Goal: Task Accomplishment & Management: Use online tool/utility

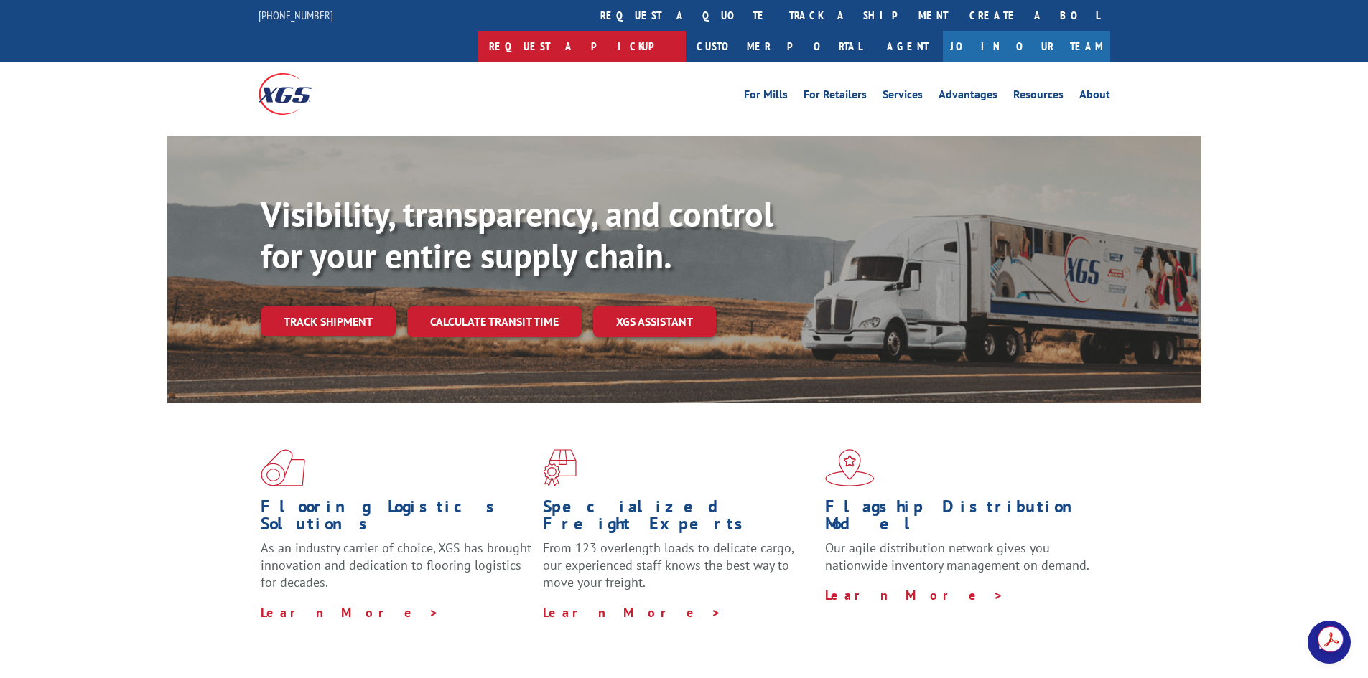
click at [686, 31] on link "Request a pickup" at bounding box center [581, 46] width 207 height 31
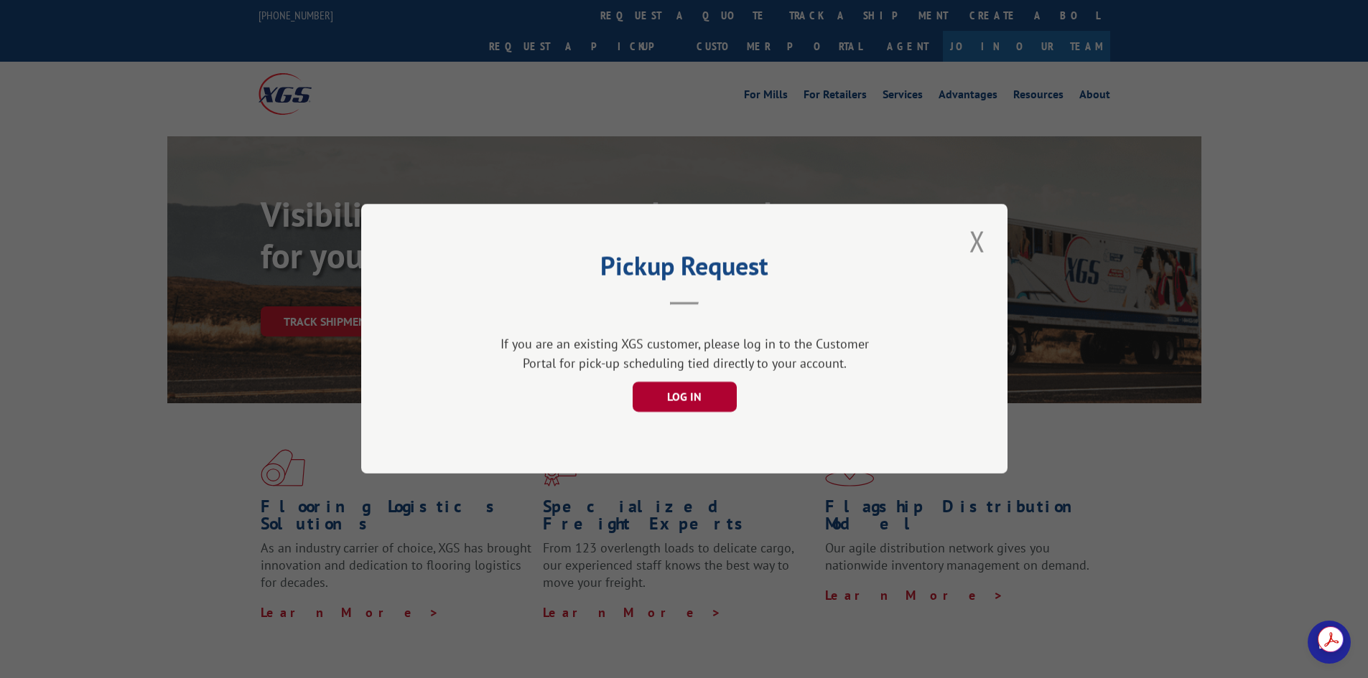
click at [704, 396] on button "LOG IN" at bounding box center [684, 398] width 104 height 30
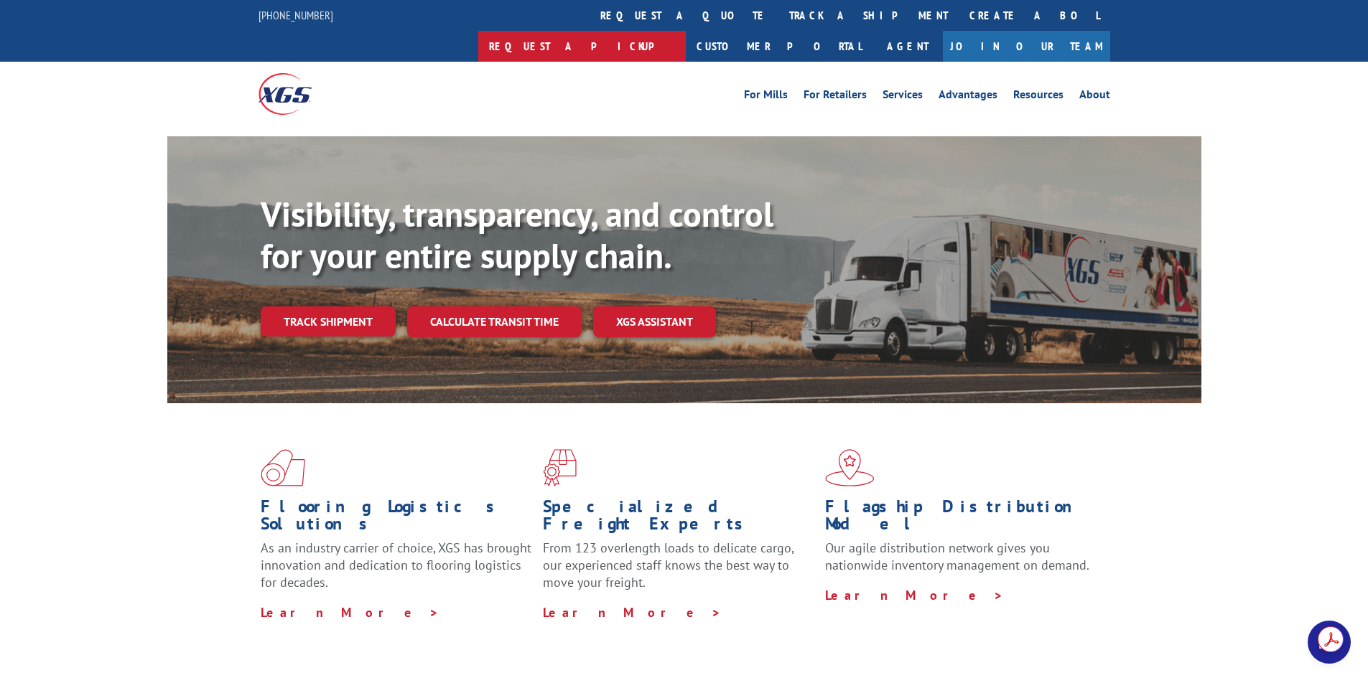
click at [686, 31] on link "Request a pickup" at bounding box center [581, 46] width 207 height 31
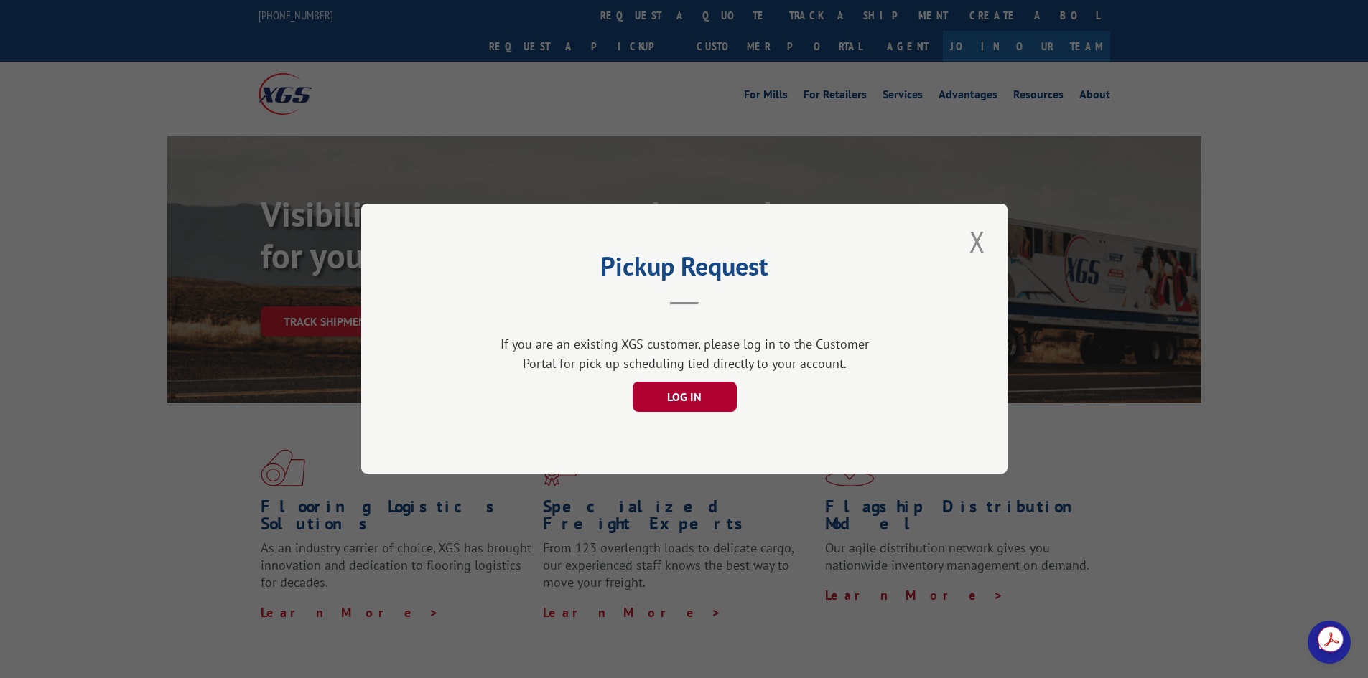
click at [666, 396] on button "LOG IN" at bounding box center [684, 398] width 104 height 30
